Goal: Task Accomplishment & Management: Use online tool/utility

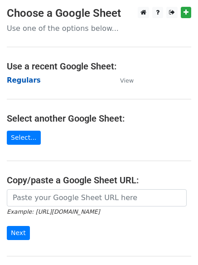
click at [26, 78] on strong "Regulars" at bounding box center [24, 80] width 34 height 8
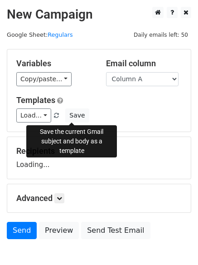
scroll to position [51, 0]
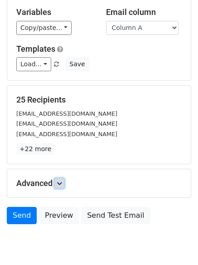
click at [64, 183] on link at bounding box center [59, 183] width 10 height 10
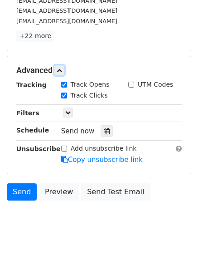
scroll to position [164, 0]
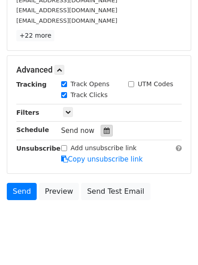
click at [105, 131] on icon at bounding box center [107, 130] width 6 height 6
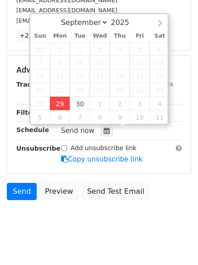
type input "2025-09-29 12:00"
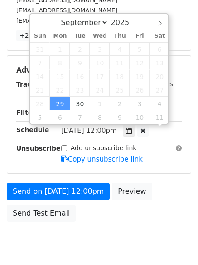
scroll to position [0, 0]
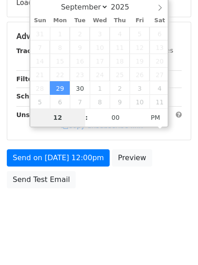
type input "4"
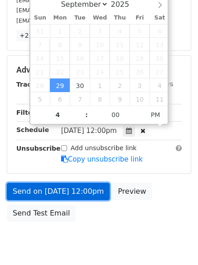
type input "2025-09-29 16:00"
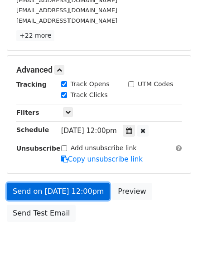
click at [67, 193] on link "Send on Sep 29 at 12:00pm" at bounding box center [58, 191] width 103 height 17
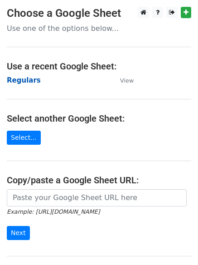
click at [29, 82] on strong "Regulars" at bounding box center [24, 80] width 34 height 8
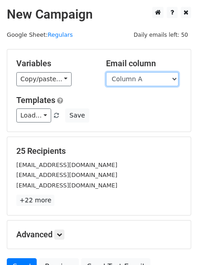
click at [145, 82] on select "Column A Column B Column C Column D Column E Column F" at bounding box center [142, 79] width 72 height 14
select select "Column B"
click at [106, 72] on select "Column A Column B Column C Column D Column E Column F" at bounding box center [142, 79] width 72 height 14
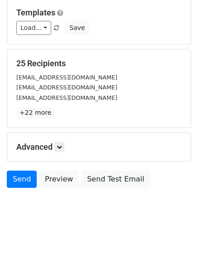
click at [67, 145] on h5 "Advanced" at bounding box center [98, 147] width 165 height 10
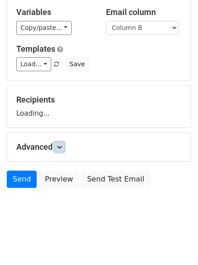
click at [62, 146] on icon at bounding box center [59, 146] width 5 height 5
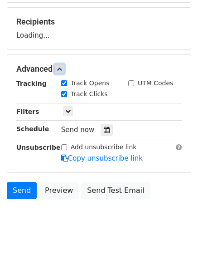
scroll to position [136, 0]
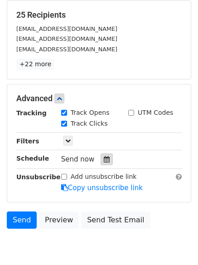
click at [101, 167] on div "Tracking Track Opens UTM Codes Track Clicks Filters Only include spreadsheet ro…" at bounding box center [98, 150] width 165 height 85
click at [104, 158] on icon at bounding box center [107, 159] width 6 height 6
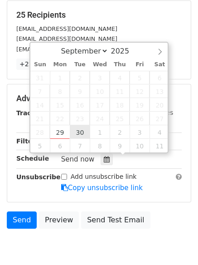
type input "2025-09-30 12:00"
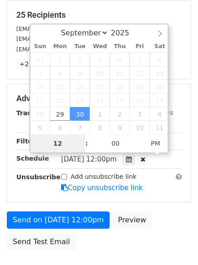
type input "5"
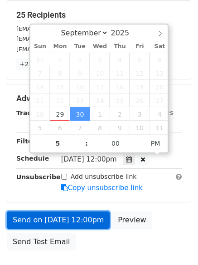
type input "2025-09-30 17:00"
click at [67, 221] on link "Send on Sep 30 at 12:00pm" at bounding box center [58, 219] width 103 height 17
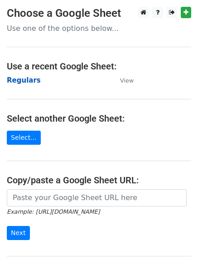
click at [28, 80] on strong "Regulars" at bounding box center [24, 80] width 34 height 8
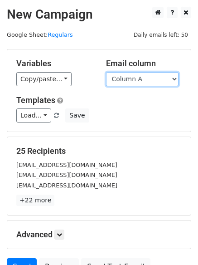
click at [147, 82] on select "Column A Column B Column C Column D Column E Column F" at bounding box center [142, 79] width 72 height 14
select select "Column C"
click at [106, 72] on select "Column A Column B Column C Column D Column E Column F" at bounding box center [142, 79] width 72 height 14
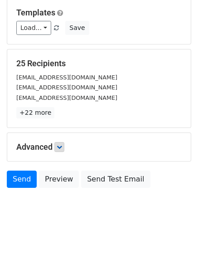
drag, startPoint x: 68, startPoint y: 145, endPoint x: 63, endPoint y: 145, distance: 5.4
click at [65, 145] on h5 "Advanced" at bounding box center [98, 147] width 165 height 10
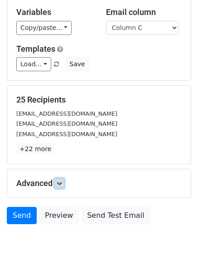
click at [62, 180] on icon at bounding box center [59, 182] width 5 height 5
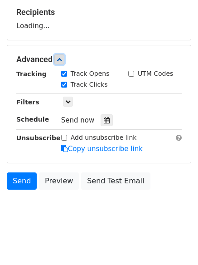
scroll to position [140, 0]
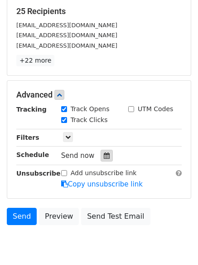
click at [101, 160] on div at bounding box center [107, 156] width 12 height 12
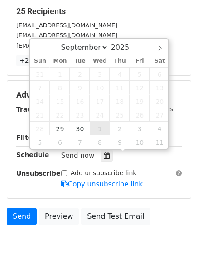
type input "2025-10-01 12:00"
select select "9"
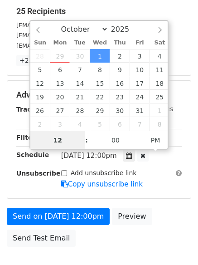
scroll to position [0, 0]
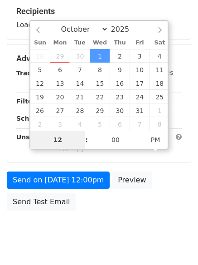
type input "6"
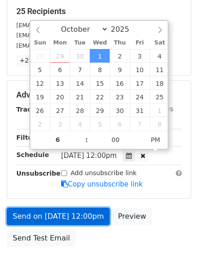
type input "2025-10-01 18:00"
click at [62, 211] on link "Send on Oct 1 at 12:00pm" at bounding box center [58, 216] width 103 height 17
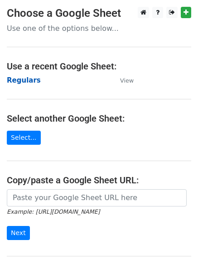
click at [18, 78] on strong "Regulars" at bounding box center [24, 80] width 34 height 8
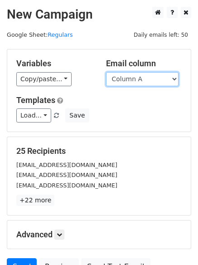
click at [141, 80] on select "Column A Column B Column C Column D Column E Column F" at bounding box center [142, 79] width 72 height 14
select select "Column D"
click at [106, 72] on select "Column A Column B Column C Column D Column E Column F" at bounding box center [142, 79] width 72 height 14
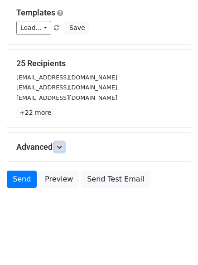
click at [64, 148] on link at bounding box center [59, 147] width 10 height 10
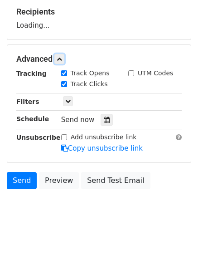
scroll to position [140, 0]
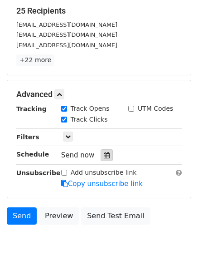
click at [101, 159] on div at bounding box center [107, 155] width 12 height 12
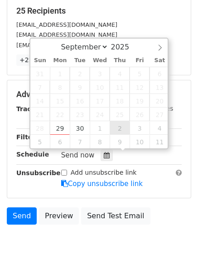
type input "[DATE] 12:00"
select select "9"
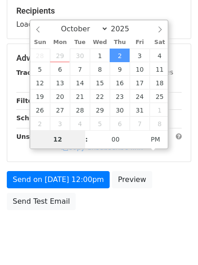
type input "7"
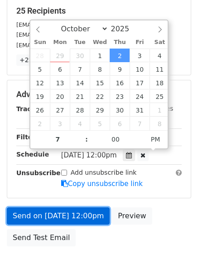
type input "2025-10-02 19:00"
click at [63, 209] on link "Send on Oct 2 at 12:00pm" at bounding box center [58, 215] width 103 height 17
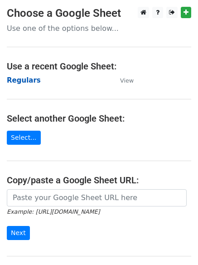
click at [22, 78] on strong "Regulars" at bounding box center [24, 80] width 34 height 8
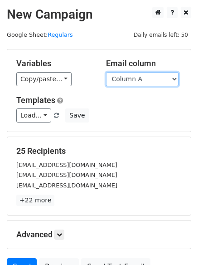
click at [130, 82] on select "Column A Column B Column C Column D Column E Column F" at bounding box center [142, 79] width 72 height 14
select select "Column E"
click at [106, 72] on select "Column A Column B Column C Column D Column E Column F" at bounding box center [142, 79] width 72 height 14
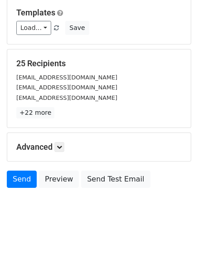
click at [59, 154] on div "Advanced Tracking Track Opens UTM Codes Track Clicks Filters Only include sprea…" at bounding box center [99, 147] width 184 height 28
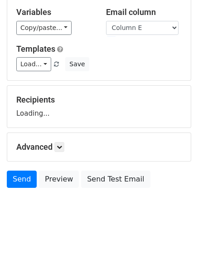
click at [46, 137] on div "Advanced Tracking Track Opens UTM Codes Track Clicks Filters Only include sprea…" at bounding box center [99, 147] width 184 height 28
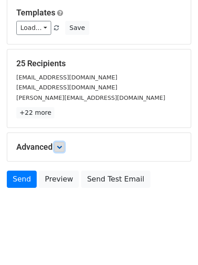
click at [64, 146] on link at bounding box center [59, 147] width 10 height 10
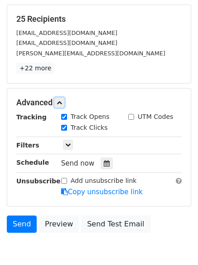
scroll to position [176, 0]
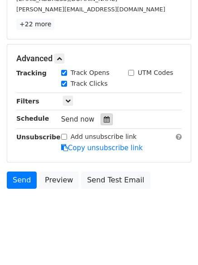
click at [104, 120] on icon at bounding box center [107, 119] width 6 height 6
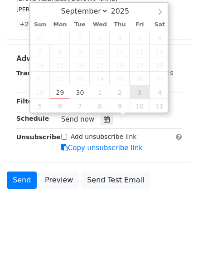
type input "[DATE] 12:00"
select select "9"
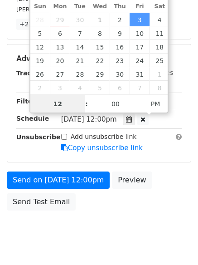
scroll to position [0, 0]
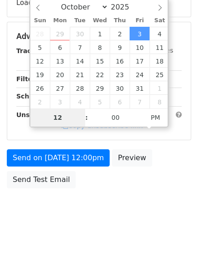
type input "8"
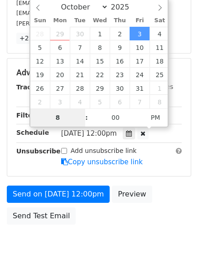
scroll to position [176, 0]
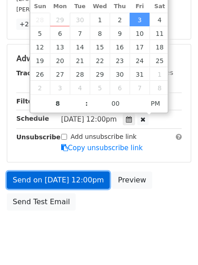
type input "2025-10-03 20:00"
click at [55, 182] on link "Send on Oct 3 at 12:00pm" at bounding box center [58, 179] width 103 height 17
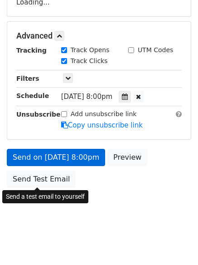
scroll to position [162, 0]
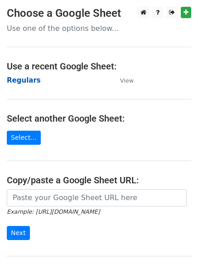
click at [20, 82] on strong "Regulars" at bounding box center [24, 80] width 34 height 8
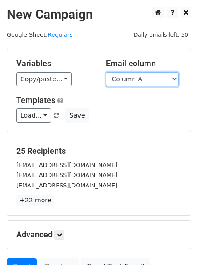
click at [154, 82] on select "Column A Column B Column C Column D Column E Column F" at bounding box center [142, 79] width 72 height 14
select select "Column F"
click at [106, 72] on select "Column A Column B Column C Column D Column E Column F" at bounding box center [142, 79] width 72 height 14
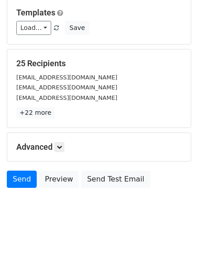
click at [61, 152] on h5 "Advanced" at bounding box center [98, 147] width 165 height 10
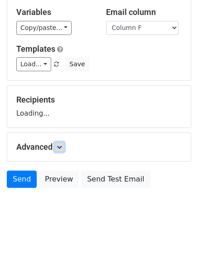
click at [60, 148] on icon at bounding box center [59, 146] width 5 height 5
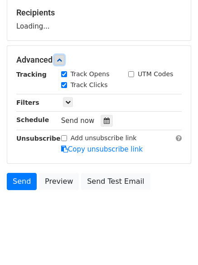
scroll to position [139, 0]
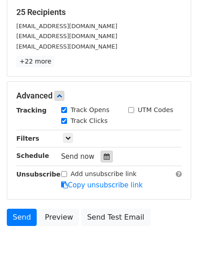
click at [106, 159] on div at bounding box center [107, 156] width 12 height 12
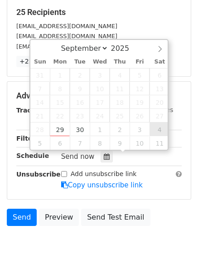
type input "[DATE] 12:00"
select select "9"
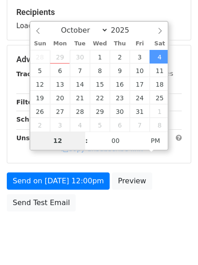
type input "9"
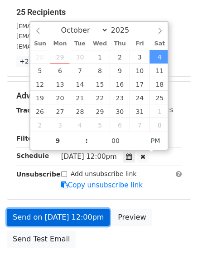
type input "[DATE] 21:00"
click at [63, 212] on link "Send on [DATE] 12:00pm" at bounding box center [58, 216] width 103 height 17
